Goal: Entertainment & Leisure: Consume media (video, audio)

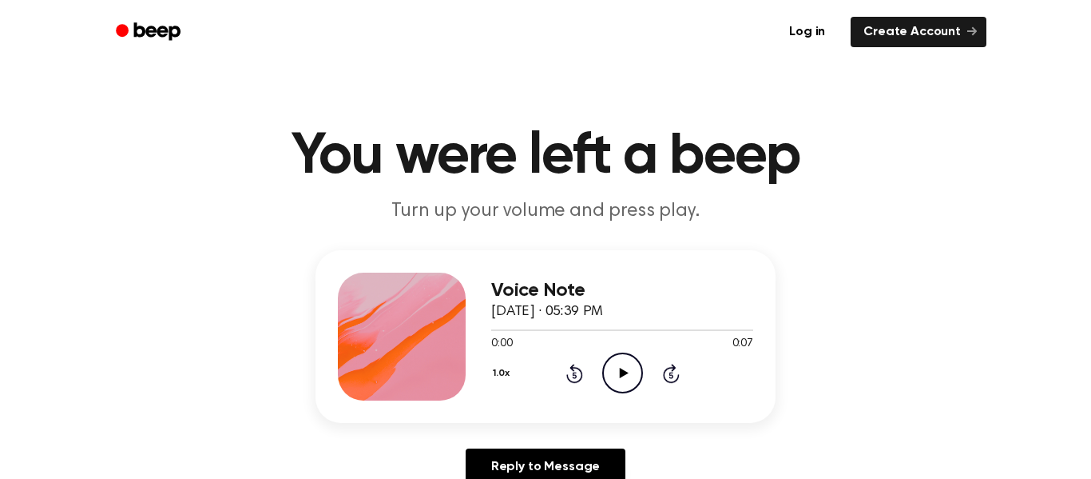
click at [624, 357] on icon "Play Audio" at bounding box center [622, 372] width 41 height 41
click at [611, 364] on icon "Play Audio" at bounding box center [622, 372] width 41 height 41
click at [628, 376] on icon "Play Audio" at bounding box center [622, 372] width 41 height 41
click at [621, 359] on icon "Play Audio" at bounding box center [622, 372] width 41 height 41
click at [619, 376] on icon at bounding box center [623, 373] width 9 height 10
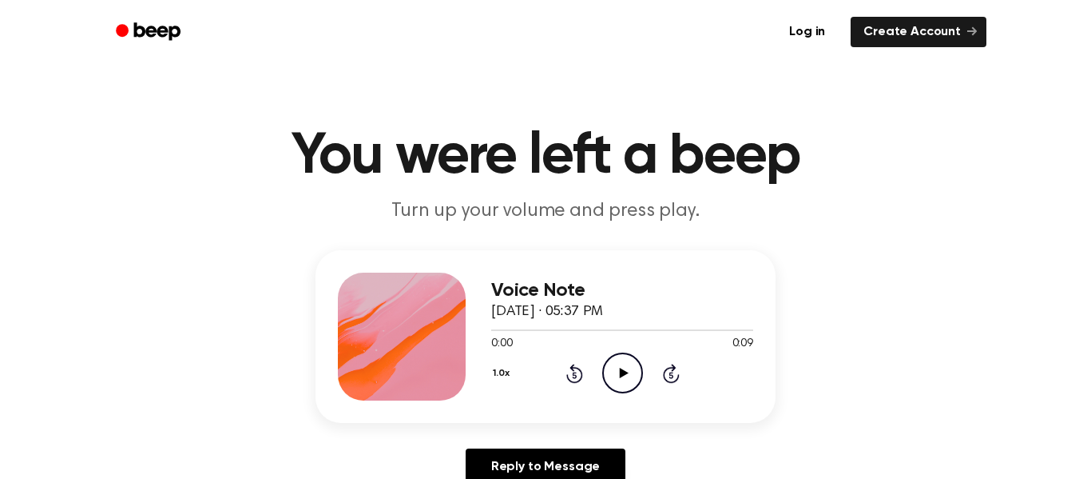
click at [634, 368] on icon "Play Audio" at bounding box center [622, 372] width 41 height 41
click at [610, 392] on icon "Play Audio" at bounding box center [622, 372] width 41 height 41
click at [602, 364] on icon "Play Audio" at bounding box center [622, 372] width 41 height 41
click at [606, 366] on icon "Play Audio" at bounding box center [622, 372] width 41 height 41
